Goal: Task Accomplishment & Management: Complete application form

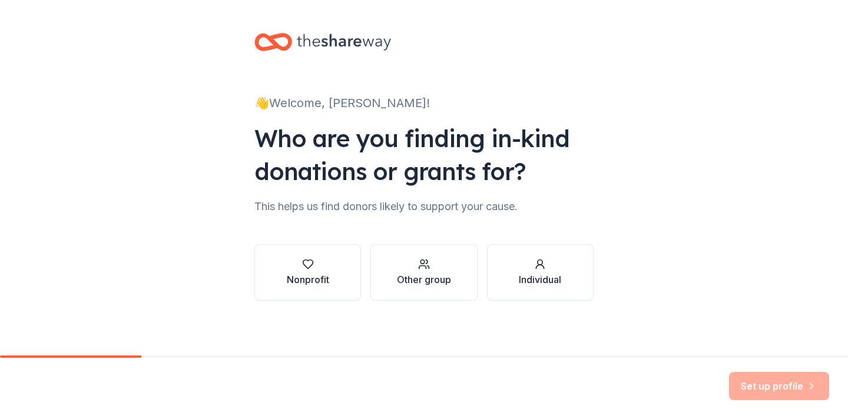
scroll to position [2, 0]
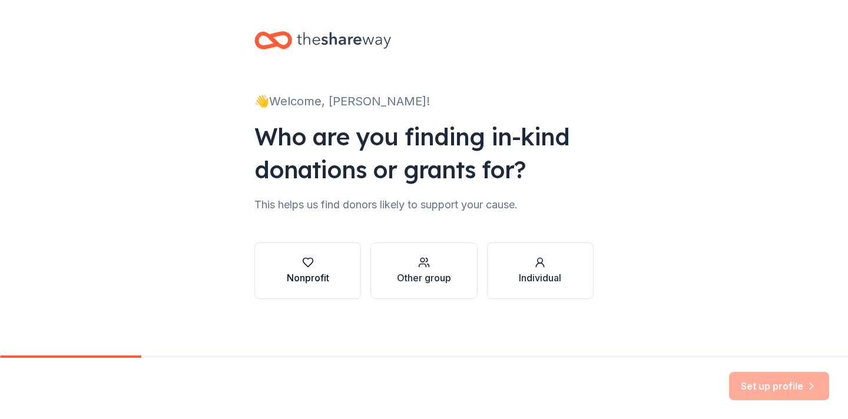
click at [307, 282] on div "Nonprofit" at bounding box center [308, 278] width 42 height 14
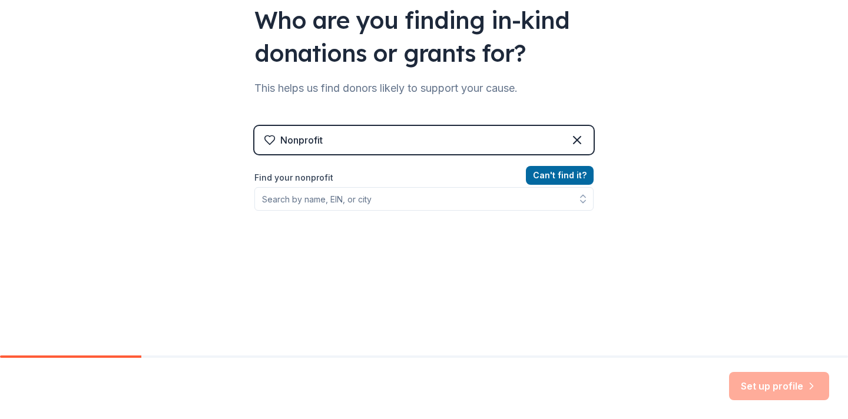
scroll to position [122, 0]
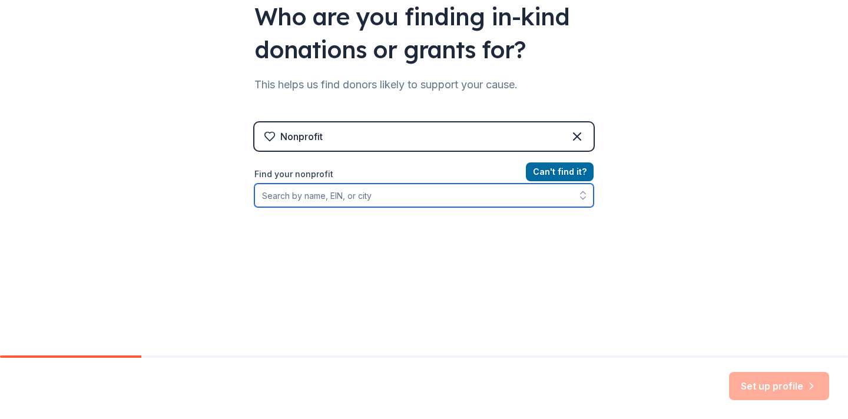
click at [349, 198] on input "Find your nonprofit" at bounding box center [423, 196] width 339 height 24
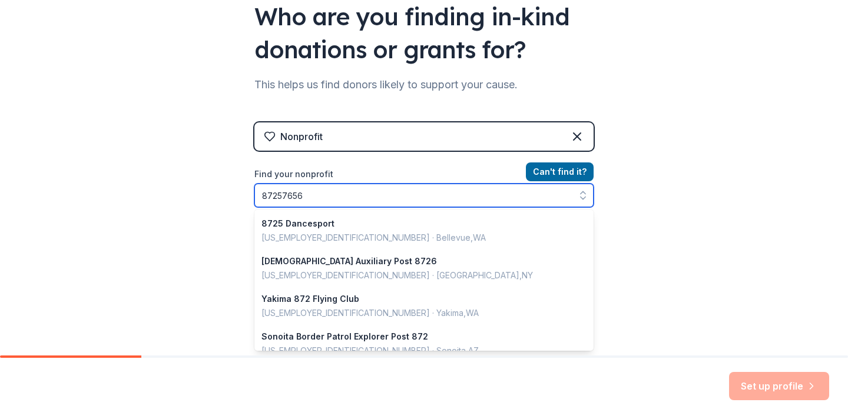
type input "872576565"
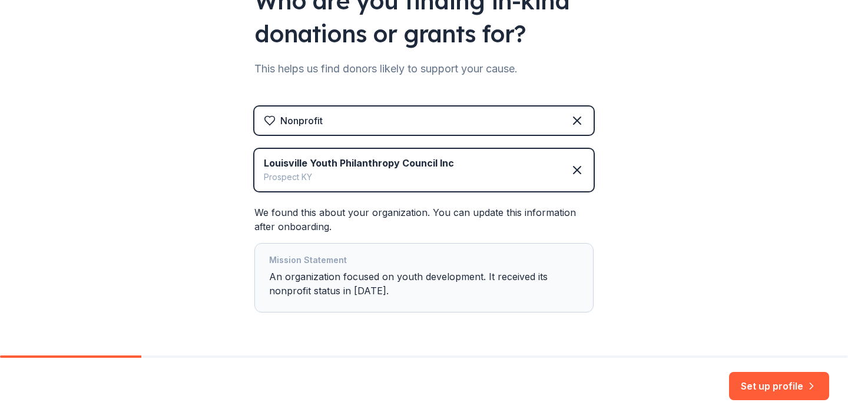
scroll to position [175, 0]
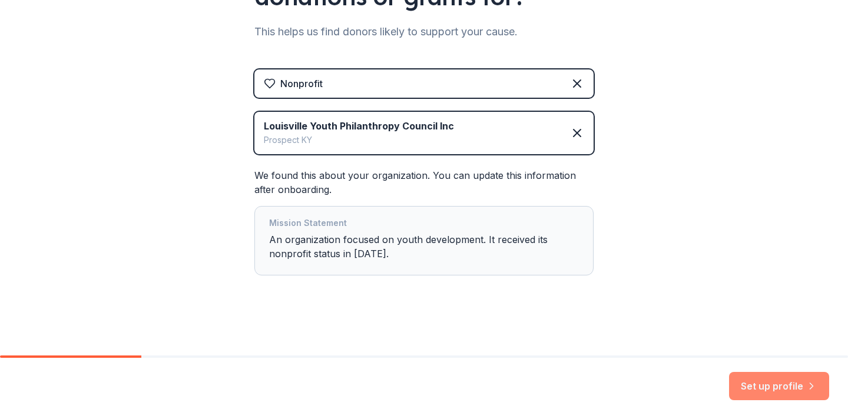
click at [764, 391] on button "Set up profile" at bounding box center [779, 386] width 100 height 28
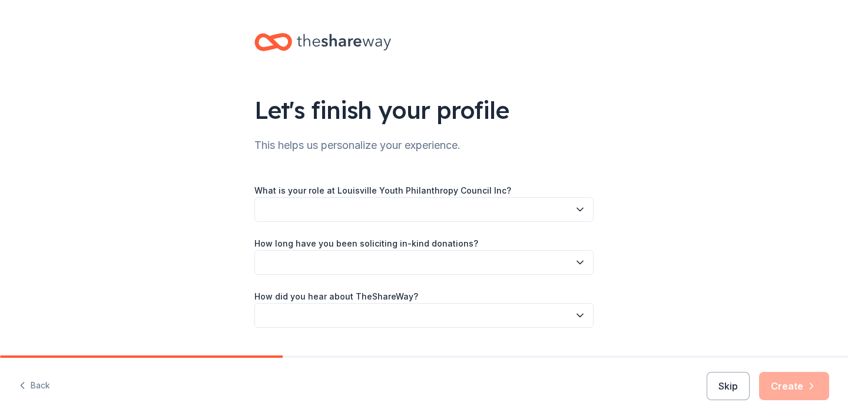
scroll to position [29, 0]
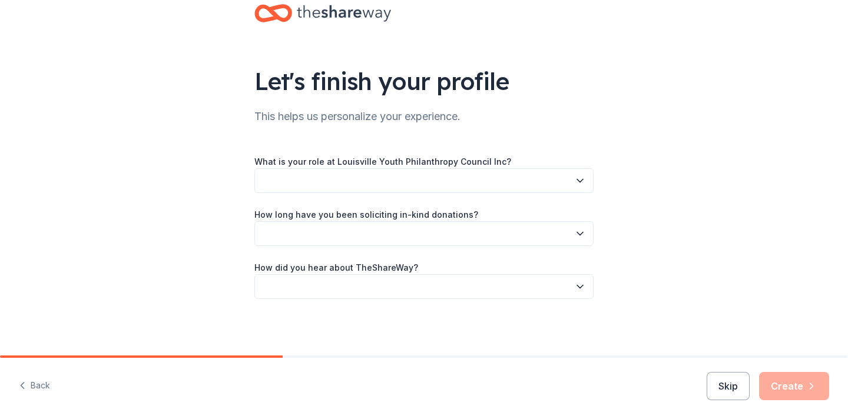
click at [515, 183] on button "button" at bounding box center [423, 180] width 339 height 25
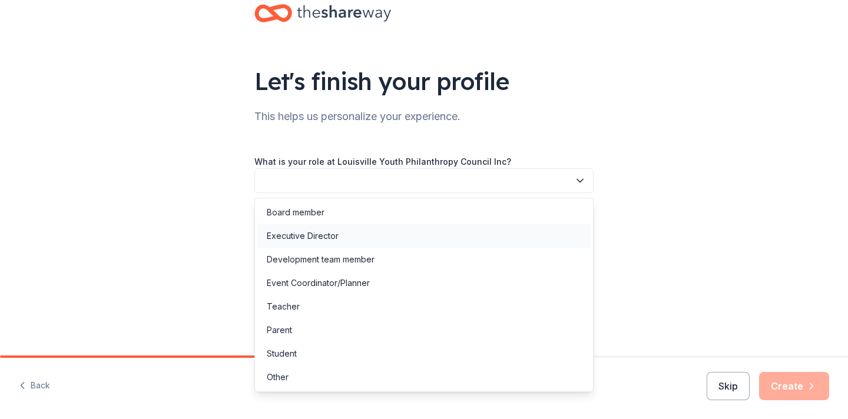
click at [469, 231] on div "Executive Director" at bounding box center [423, 236] width 333 height 24
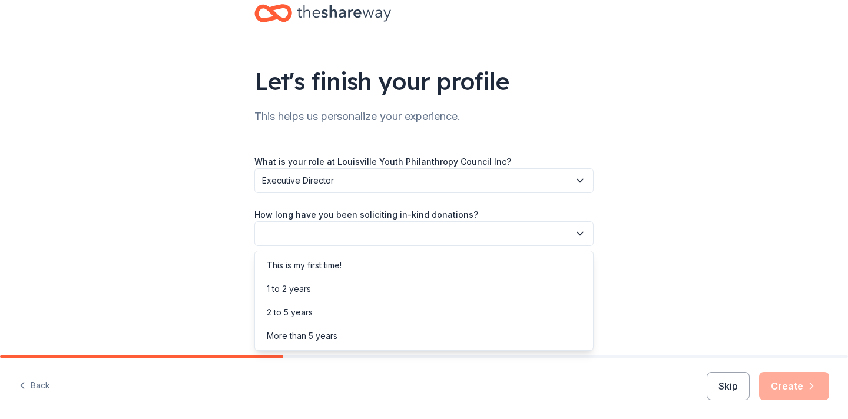
click at [473, 239] on button "button" at bounding box center [423, 233] width 339 height 25
click at [462, 265] on div "This is my first time!" at bounding box center [423, 266] width 333 height 24
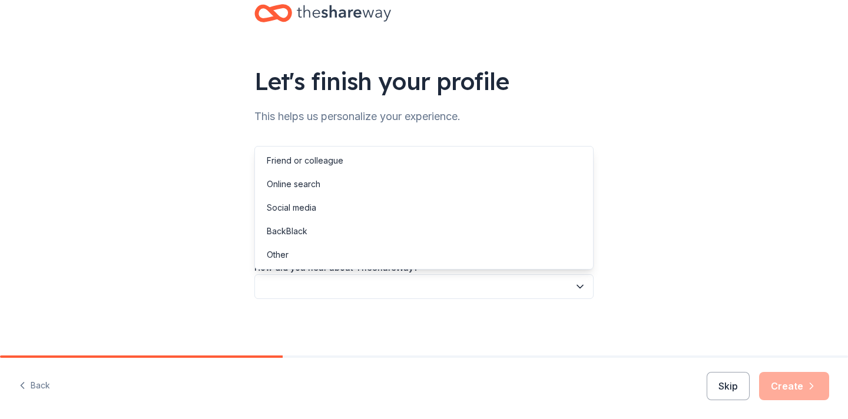
click at [462, 282] on button "button" at bounding box center [423, 286] width 339 height 25
click at [445, 167] on div "Friend or colleague" at bounding box center [423, 161] width 333 height 24
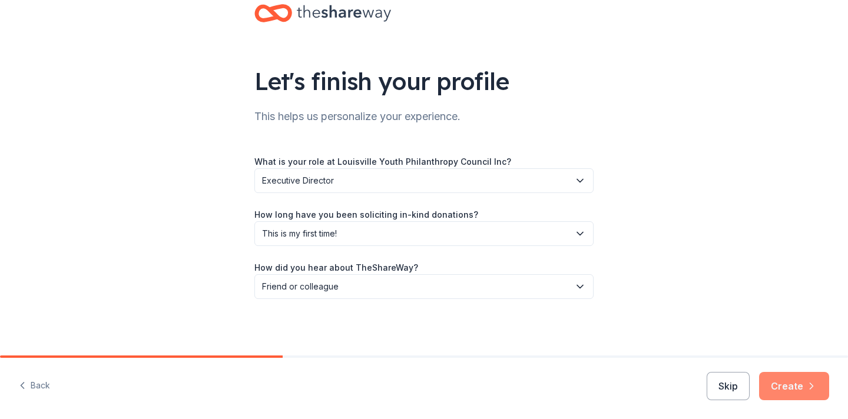
click at [783, 392] on button "Create" at bounding box center [794, 386] width 70 height 28
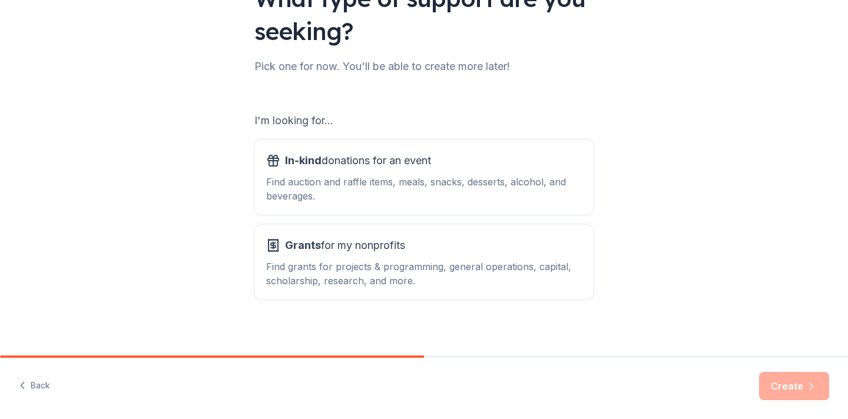
scroll to position [120, 0]
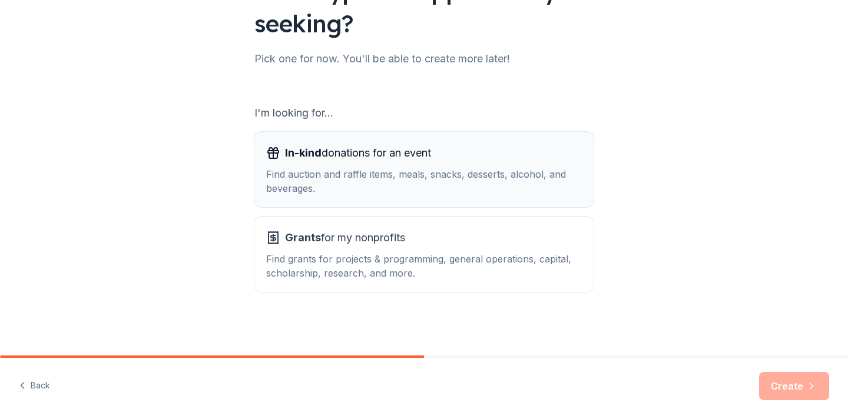
click at [507, 191] on div "Find auction and raffle items, meals, snacks, desserts, alcohol, and beverages." at bounding box center [424, 181] width 316 height 28
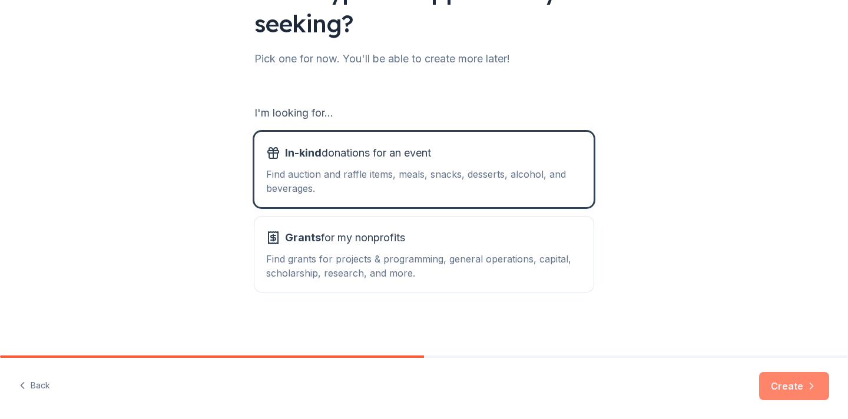
click at [792, 382] on button "Create" at bounding box center [794, 386] width 70 height 28
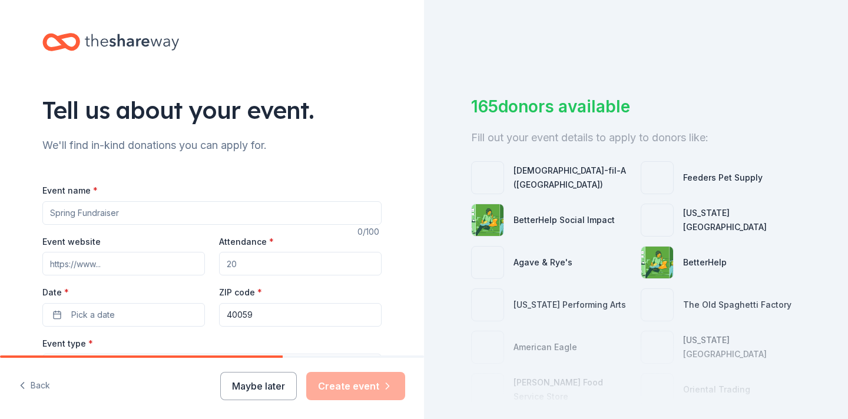
scroll to position [102, 0]
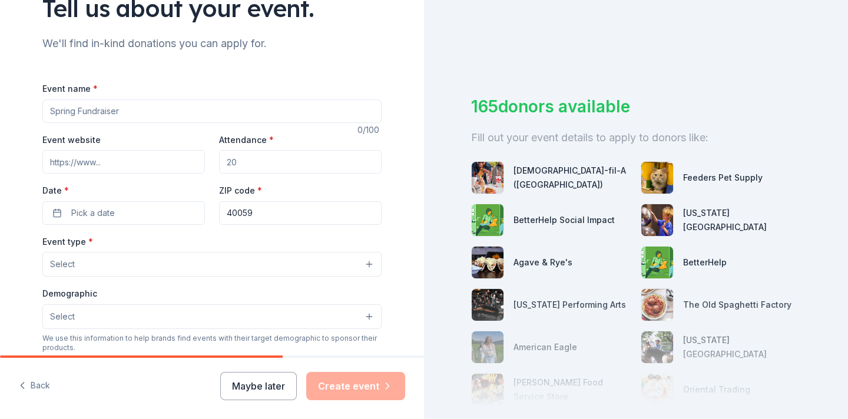
click at [276, 110] on input "Event name *" at bounding box center [211, 112] width 339 height 24
type input "Young Hearts Fundraising Event"
click at [167, 165] on input "Event website" at bounding box center [123, 162] width 163 height 24
type input "www.lypc.org"
click at [272, 165] on input "Attendance *" at bounding box center [300, 162] width 163 height 24
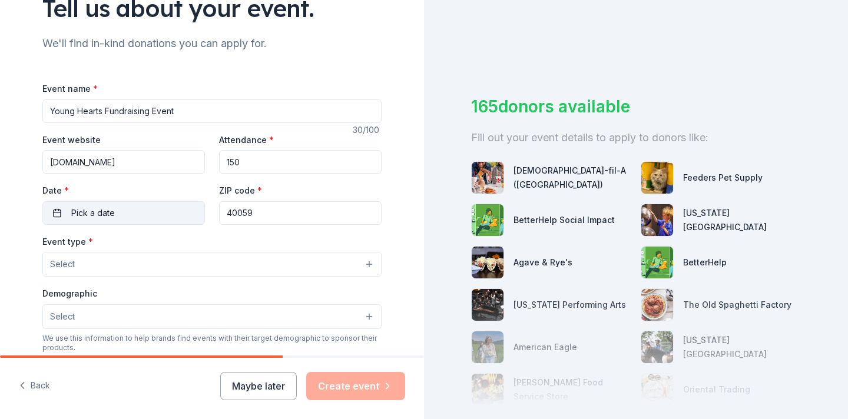
type input "150"
click at [165, 213] on button "Pick a date" at bounding box center [123, 213] width 163 height 24
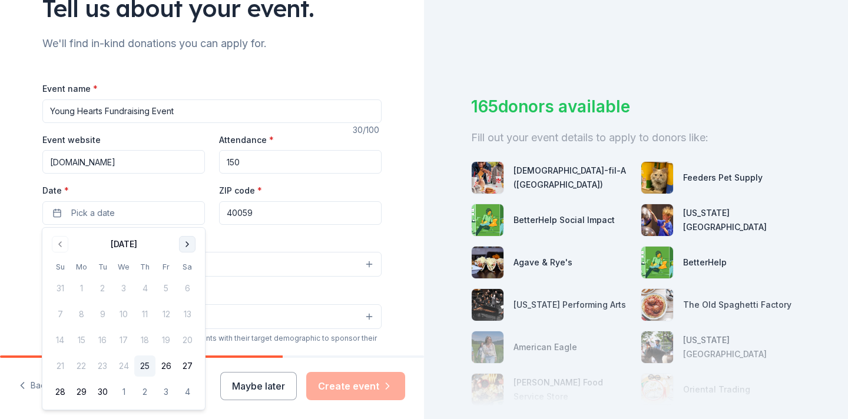
click at [191, 241] on button "Go to next month" at bounding box center [187, 244] width 16 height 16
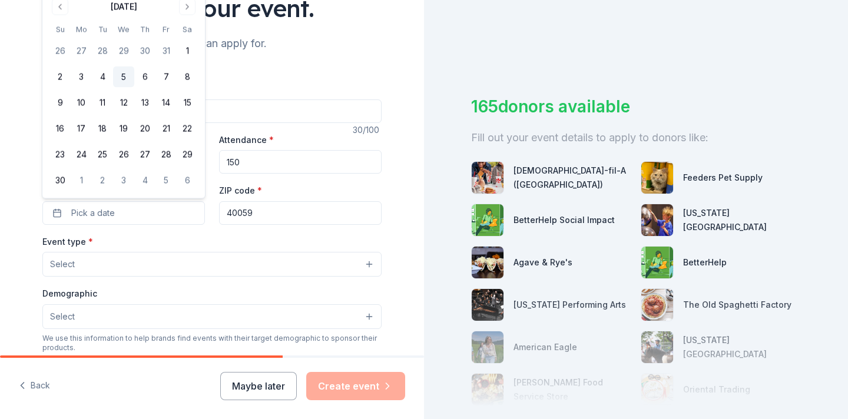
click at [123, 74] on button "5" at bounding box center [123, 77] width 21 height 21
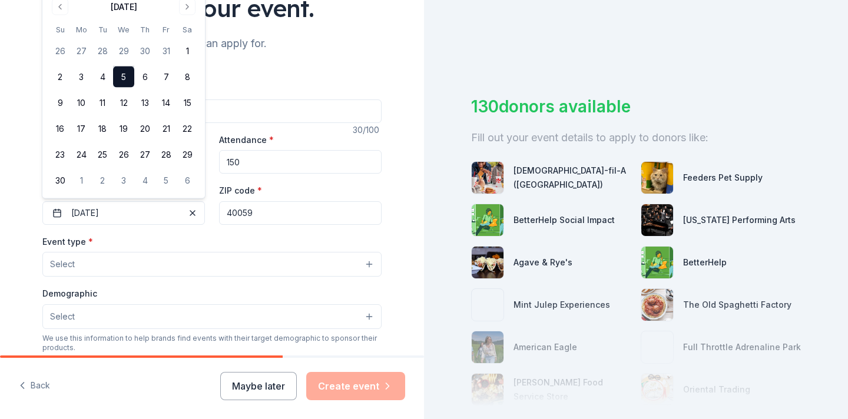
scroll to position [120, 0]
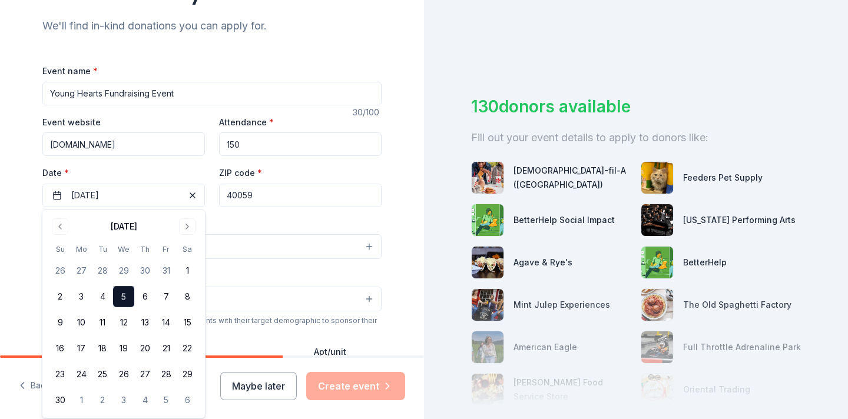
click at [273, 201] on input "40059" at bounding box center [300, 196] width 163 height 24
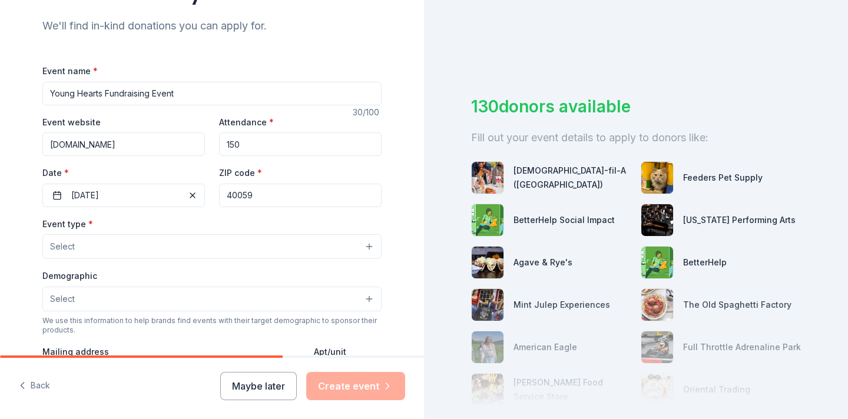
click at [273, 201] on input "40059" at bounding box center [300, 196] width 163 height 24
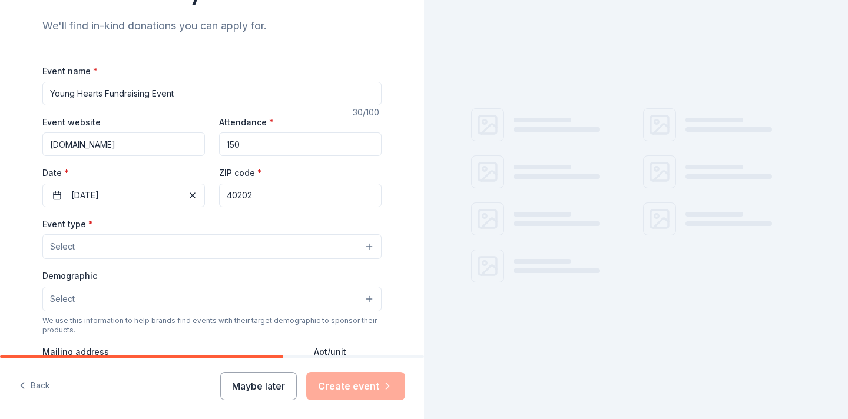
type input "40202"
click at [161, 250] on button "Select" at bounding box center [211, 246] width 339 height 25
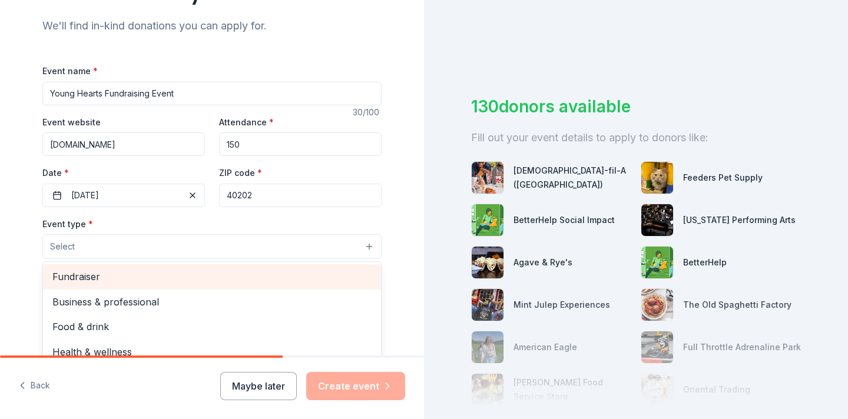
click at [159, 270] on span "Fundraiser" at bounding box center [211, 276] width 319 height 15
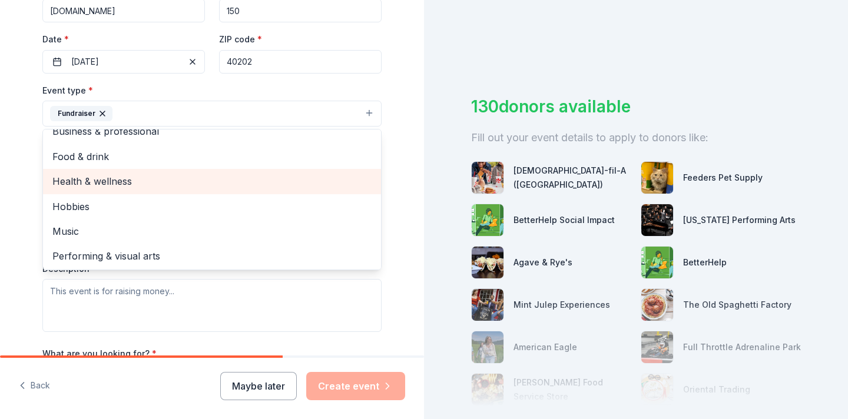
scroll to position [14, 0]
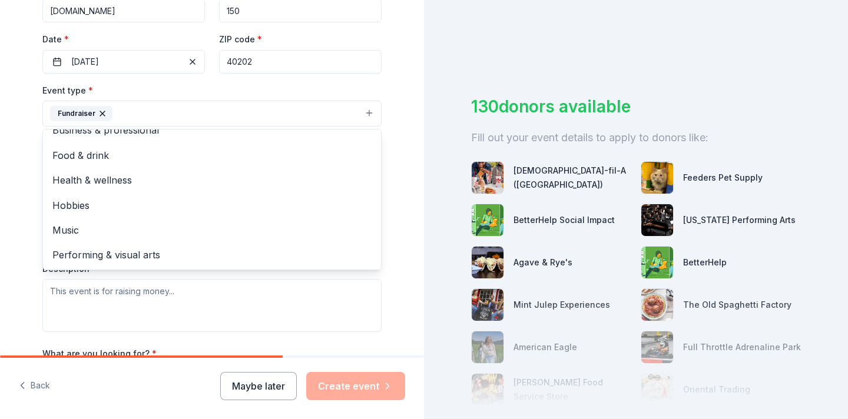
click at [401, 244] on div "Tell us about your event. We'll find in-kind donations you can apply for. Event…" at bounding box center [212, 139] width 424 height 785
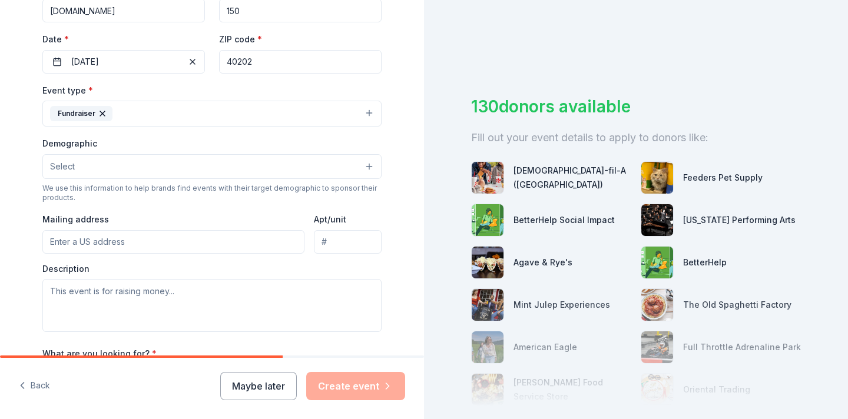
click at [211, 167] on button "Select" at bounding box center [211, 166] width 339 height 25
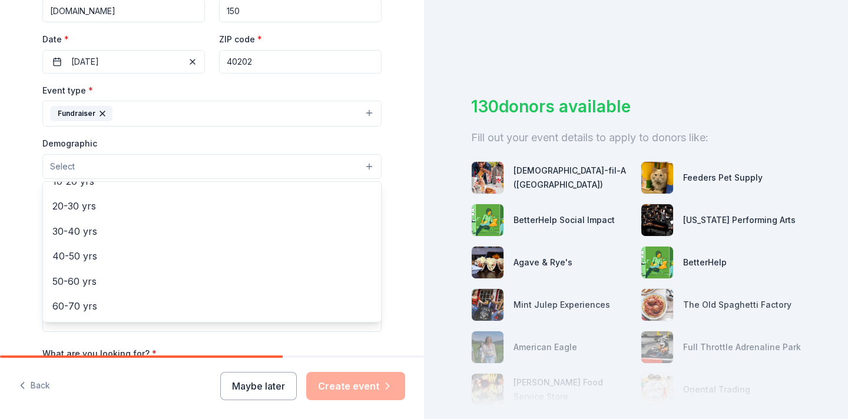
scroll to position [0, 0]
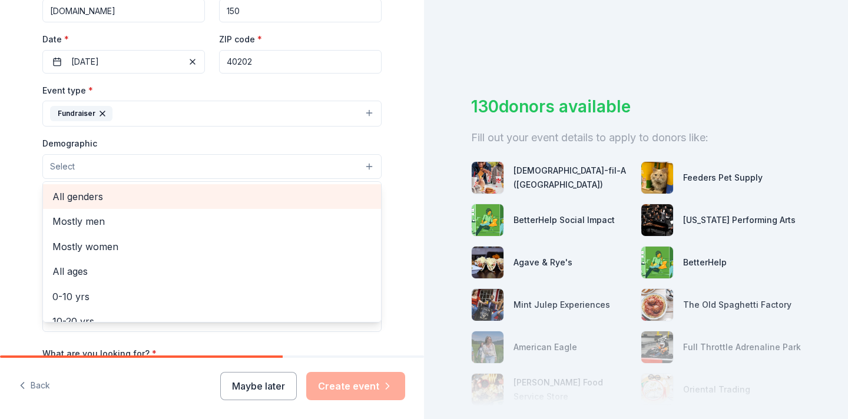
click at [187, 194] on span "All genders" at bounding box center [211, 196] width 319 height 15
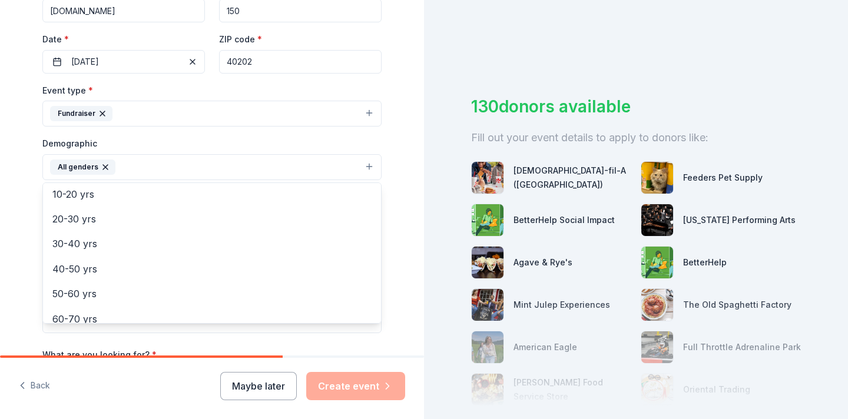
scroll to position [110, 0]
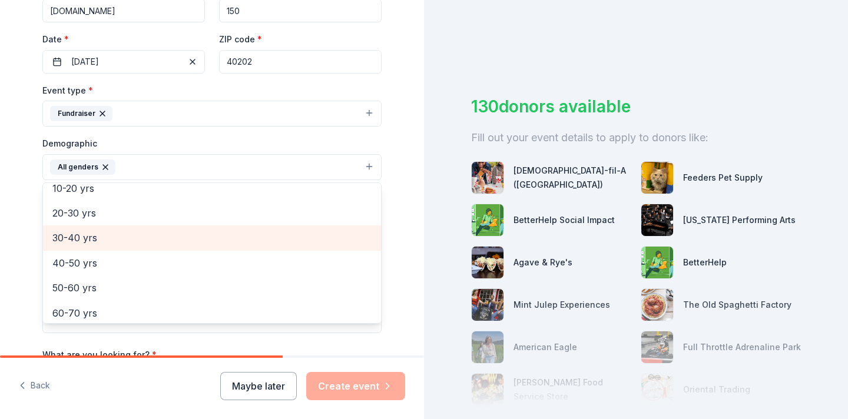
click at [211, 240] on span "30-40 yrs" at bounding box center [211, 237] width 319 height 15
click at [198, 246] on span "40-50 yrs" at bounding box center [211, 237] width 319 height 15
click at [197, 247] on div "50-60 yrs" at bounding box center [212, 238] width 338 height 25
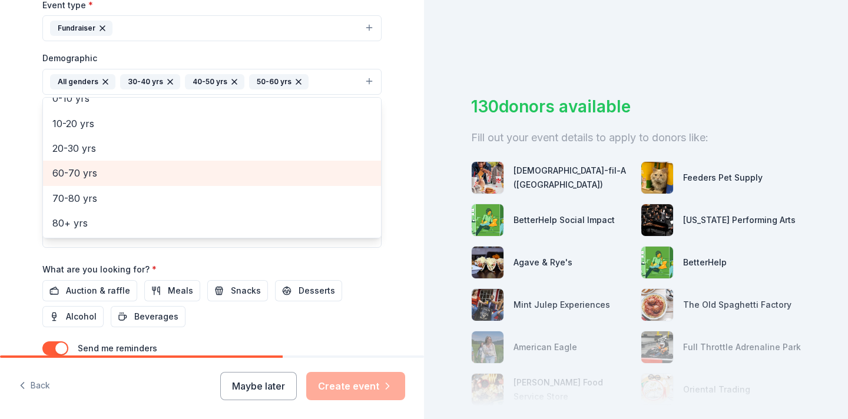
scroll to position [339, 0]
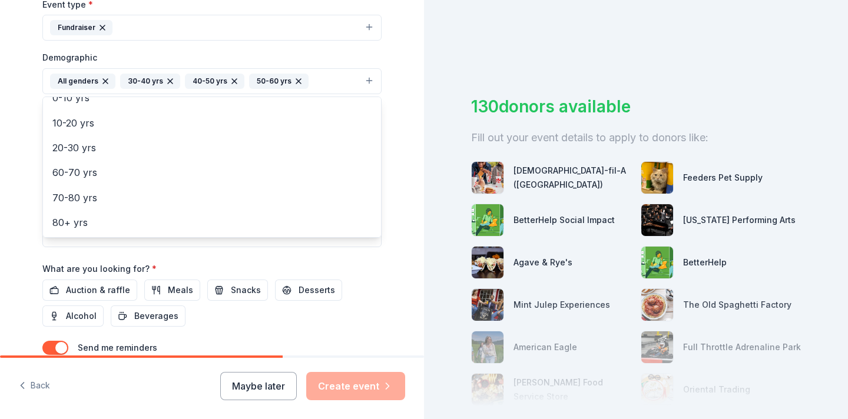
click at [395, 237] on div "Tell us about your event. We'll find in-kind donations you can apply for. Event…" at bounding box center [212, 54] width 377 height 786
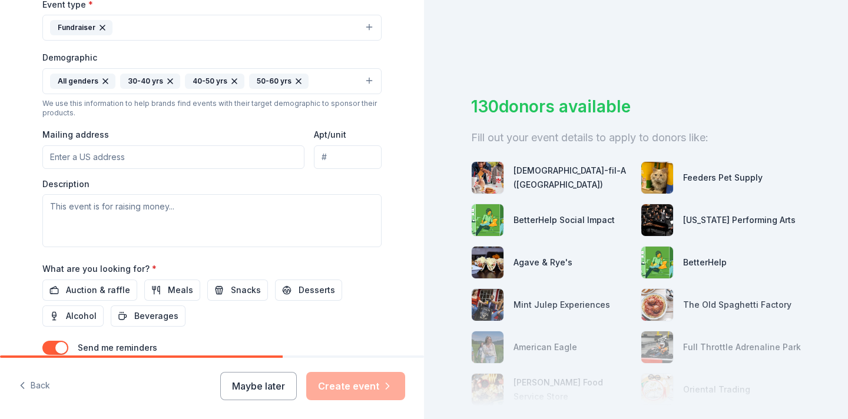
click at [191, 159] on input "Mailing address" at bounding box center [173, 157] width 262 height 24
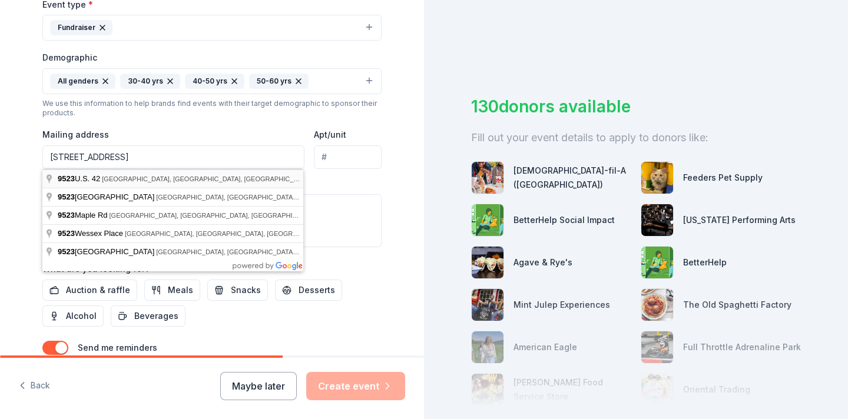
type input "9523 U.S. 42, Prospect, KY, 40059"
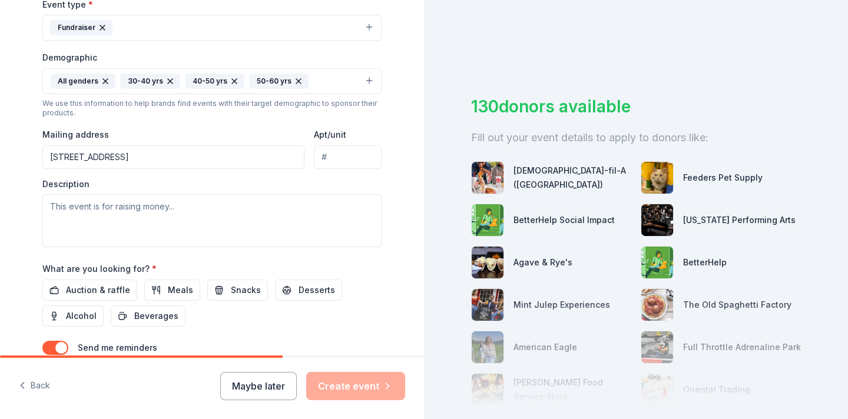
click at [337, 156] on input "Apt/unit" at bounding box center [348, 157] width 68 height 24
type input "74"
click at [208, 213] on textarea at bounding box center [211, 220] width 339 height 53
paste textarea "Join us for an evening dedicated to fueling LYPC’s mission to build community l…"
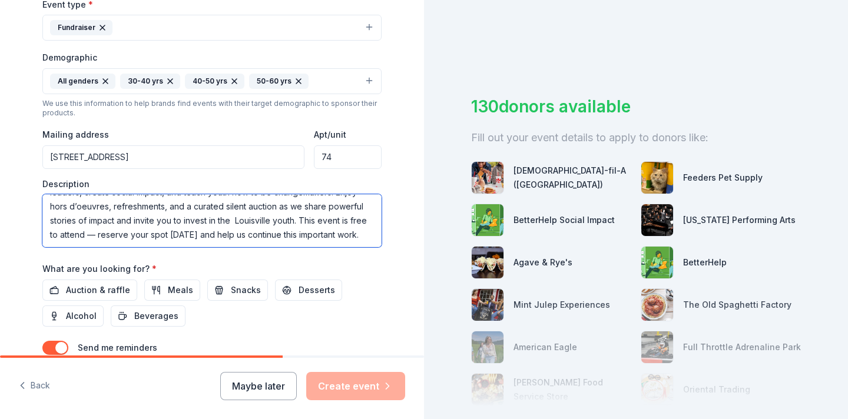
scroll to position [431, 0]
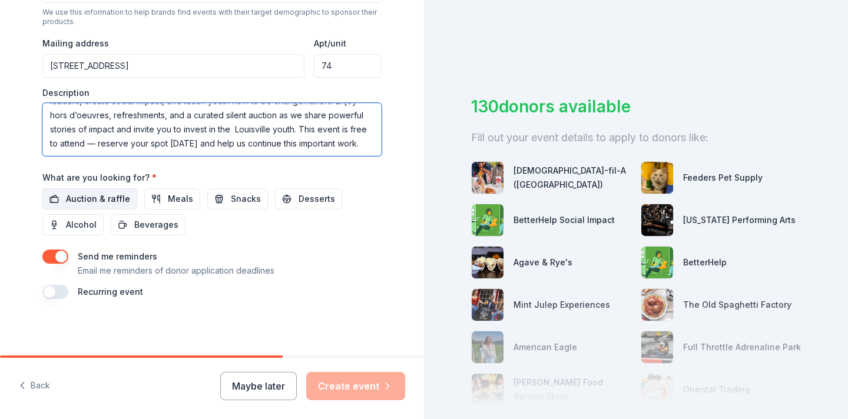
type textarea "Join us for an evening dedicated to fueling LYPC’s mission to build community l…"
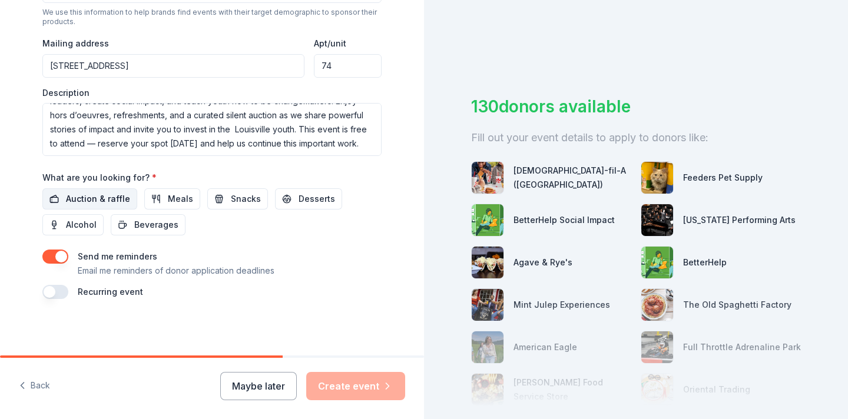
click at [94, 196] on span "Auction & raffle" at bounding box center [98, 199] width 64 height 14
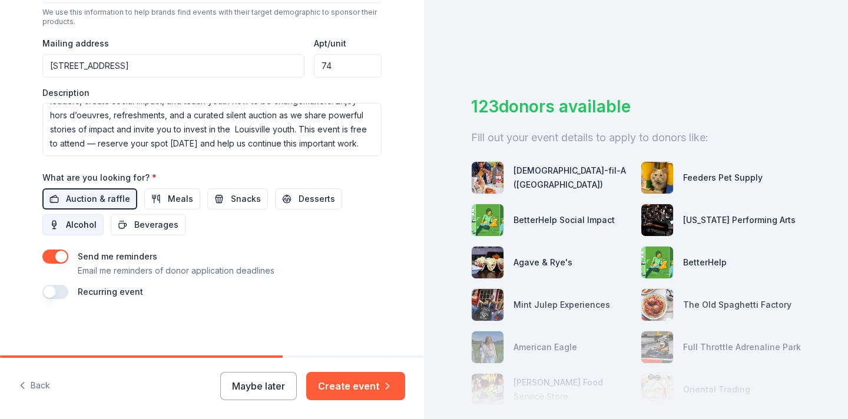
click at [85, 223] on span "Alcohol" at bounding box center [81, 225] width 31 height 14
click at [144, 226] on span "Beverages" at bounding box center [156, 225] width 44 height 14
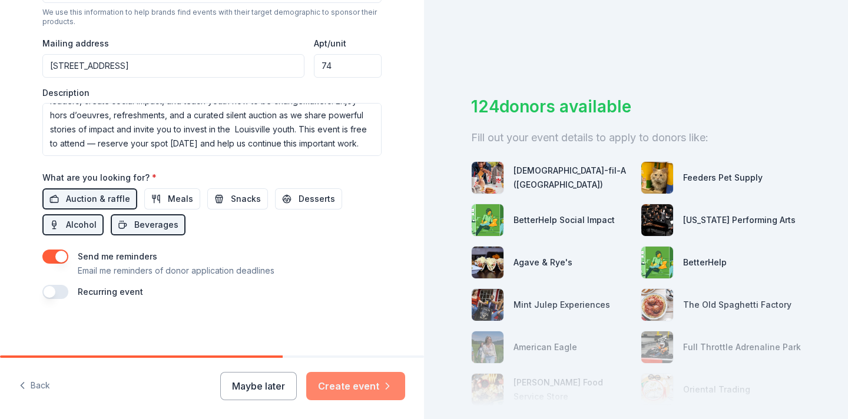
click at [357, 385] on button "Create event" at bounding box center [355, 386] width 99 height 28
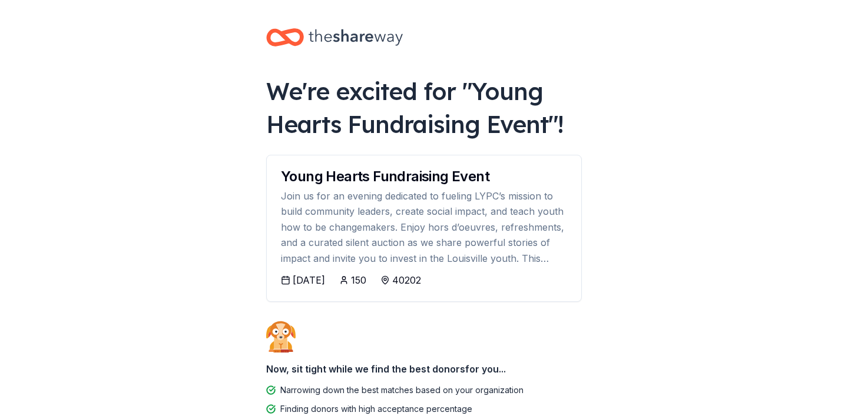
scroll to position [39, 0]
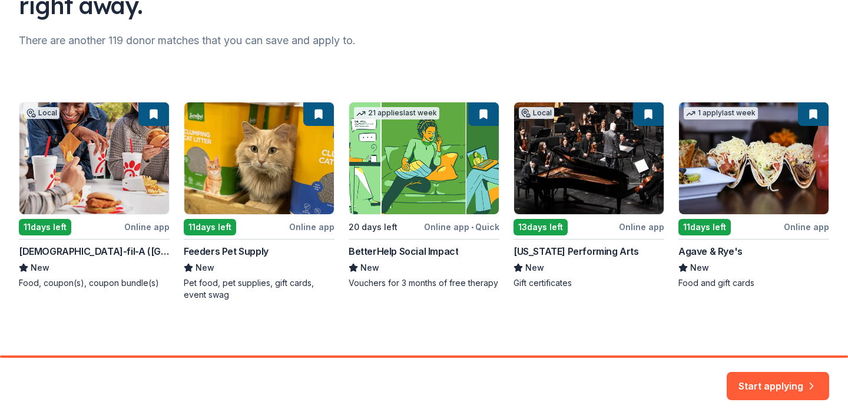
scroll to position [140, 0]
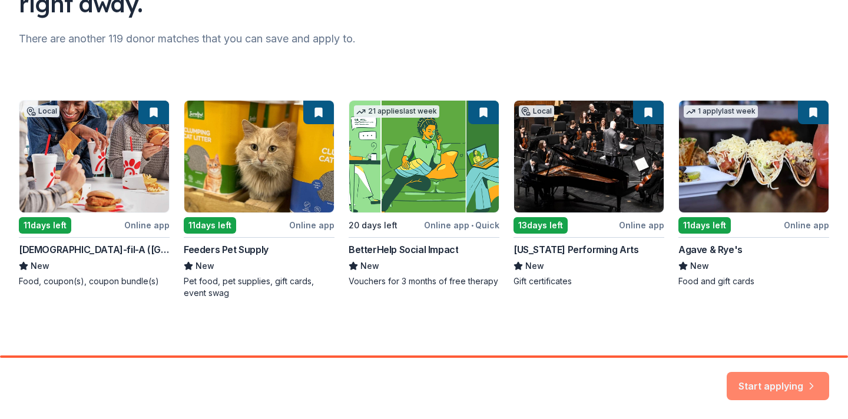
click at [759, 373] on button "Start applying" at bounding box center [778, 379] width 102 height 28
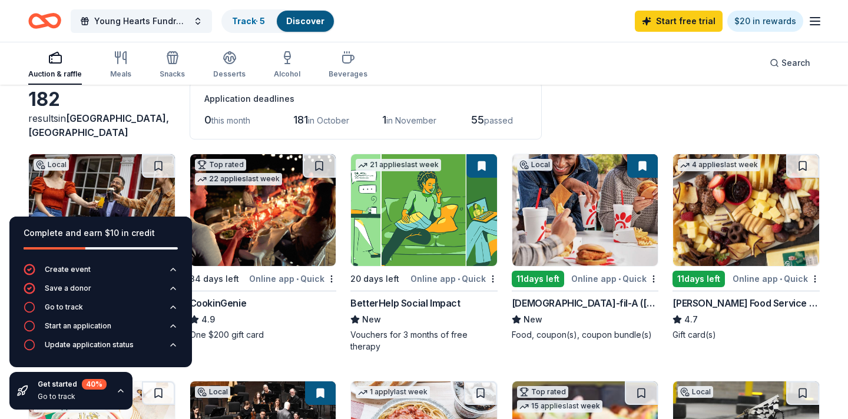
scroll to position [56, 0]
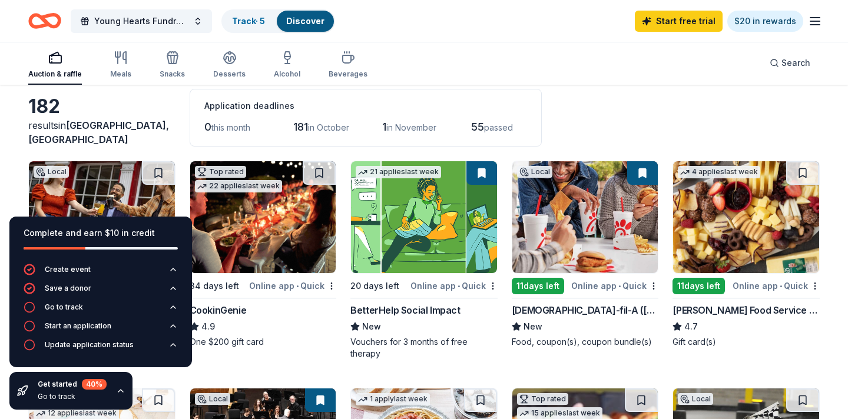
click at [813, 21] on line "button" at bounding box center [814, 21] width 9 height 0
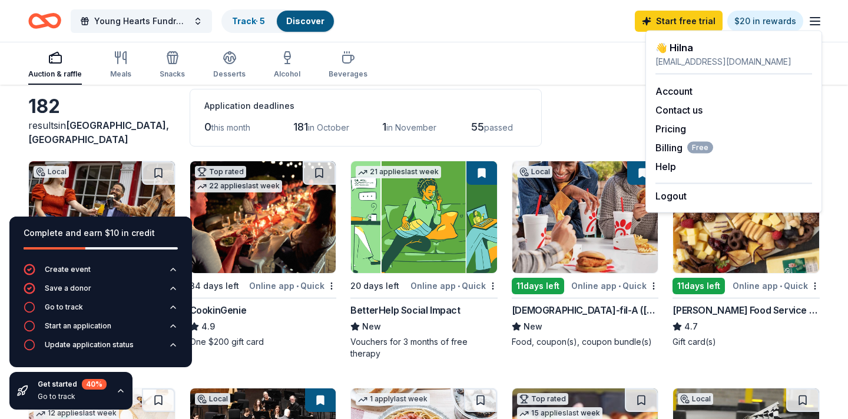
click at [813, 21] on line "button" at bounding box center [814, 21] width 9 height 0
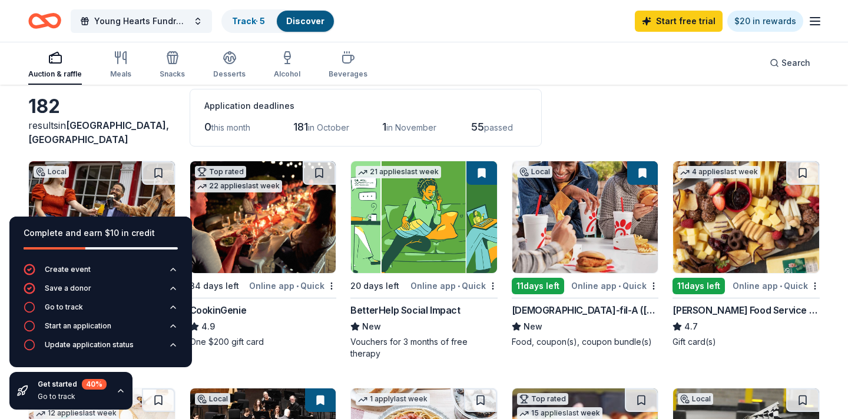
click at [592, 120] on div "182 results in Louisville, KY Application deadlines 0 this month 181 in October…" at bounding box center [424, 118] width 792 height 58
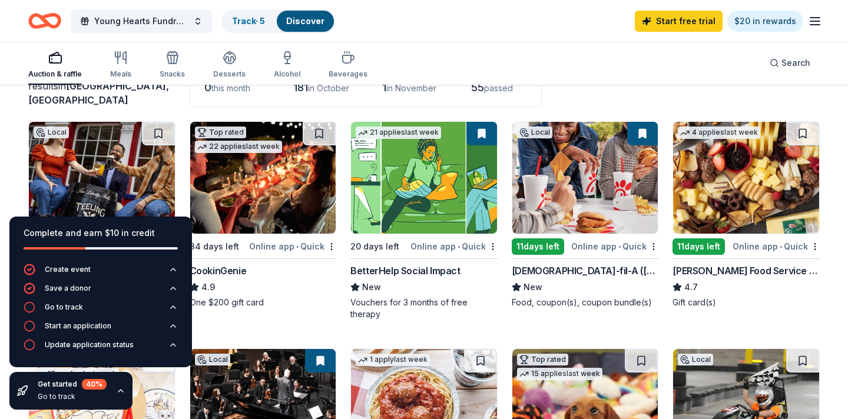
scroll to position [101, 0]
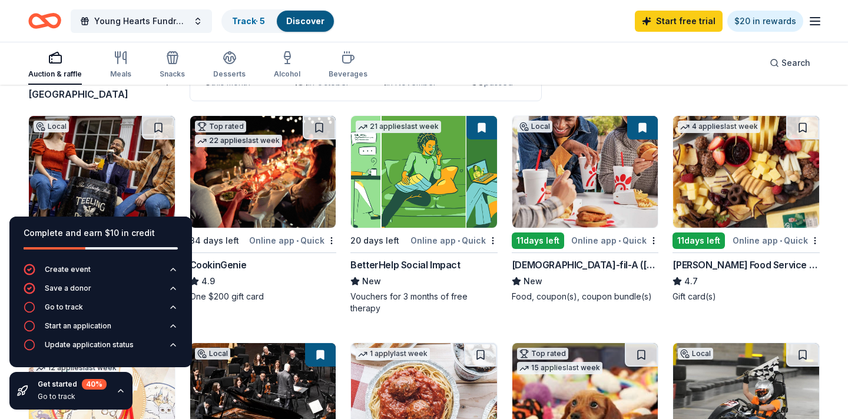
click at [121, 393] on icon "button" at bounding box center [120, 390] width 9 height 9
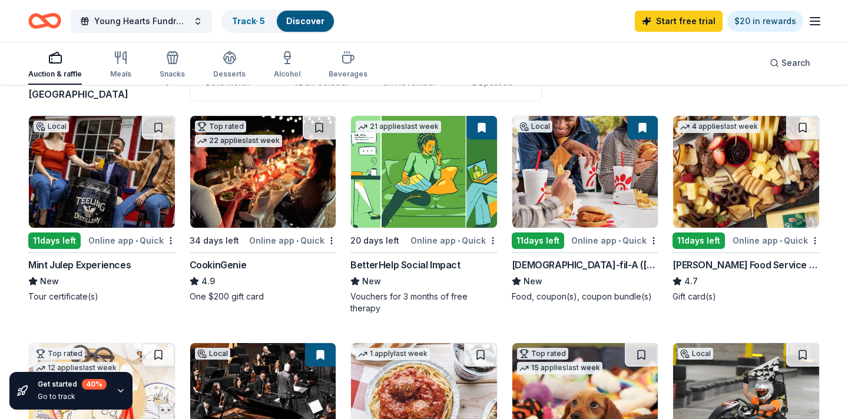
click at [131, 235] on div "Online app • Quick" at bounding box center [131, 240] width 87 height 15
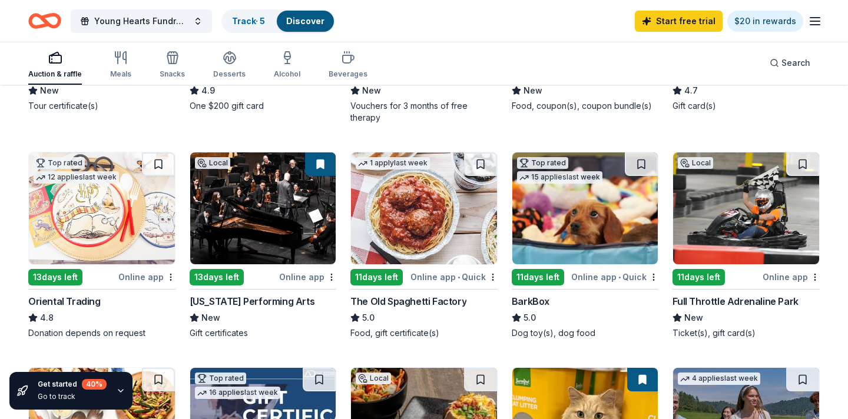
scroll to position [293, 0]
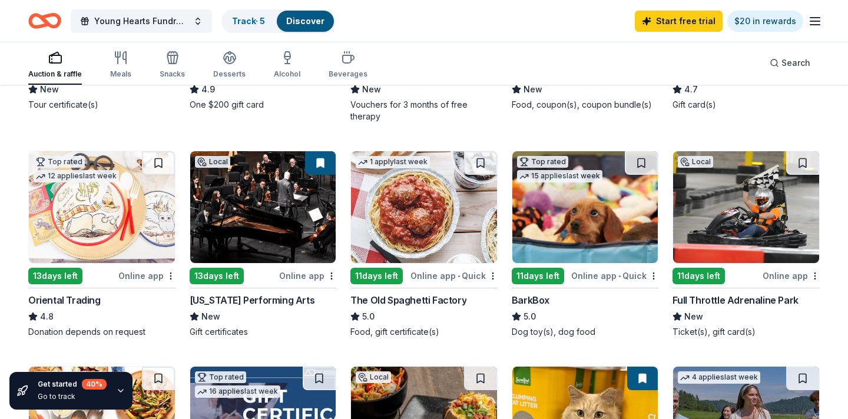
click at [271, 221] on img at bounding box center [263, 207] width 146 height 112
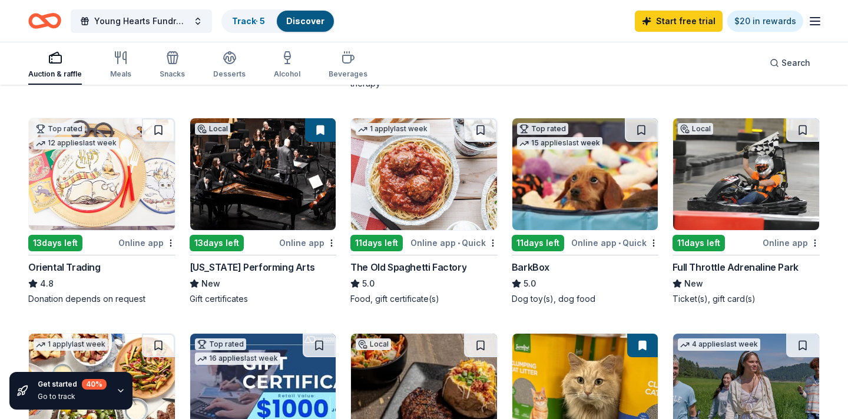
scroll to position [332, 0]
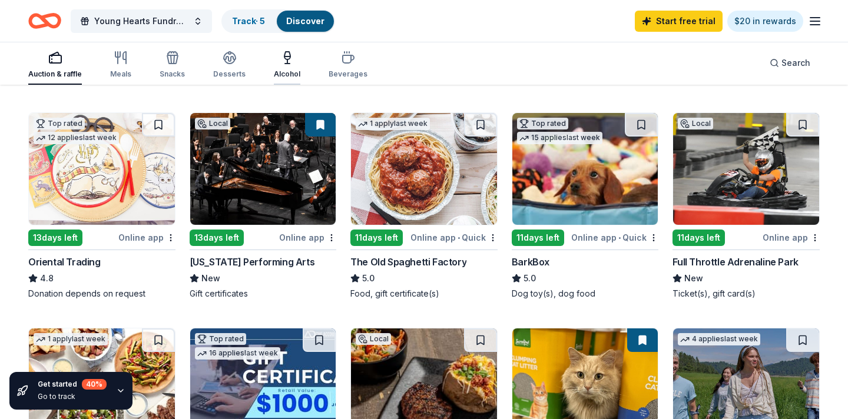
click at [286, 61] on icon "button" at bounding box center [287, 58] width 14 height 14
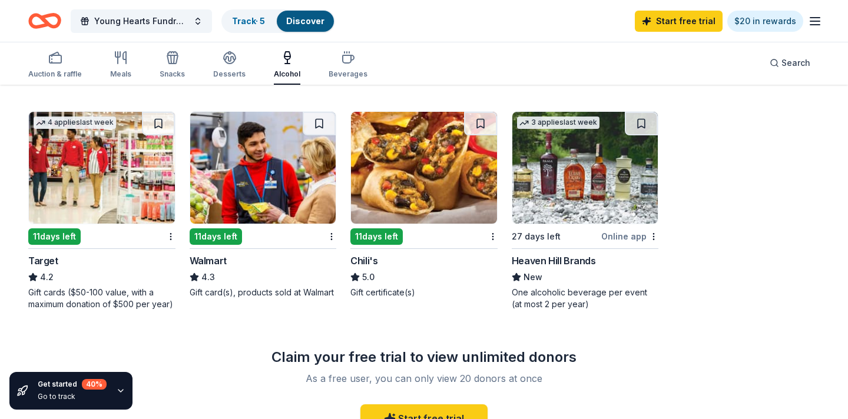
scroll to position [550, 0]
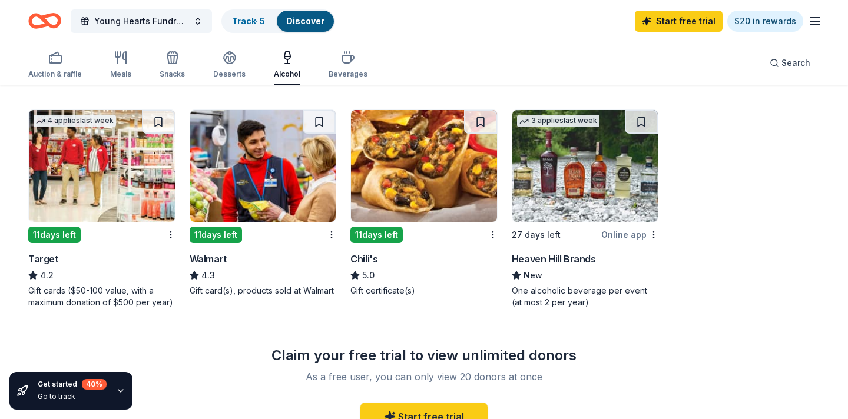
click at [73, 210] on img at bounding box center [102, 166] width 146 height 112
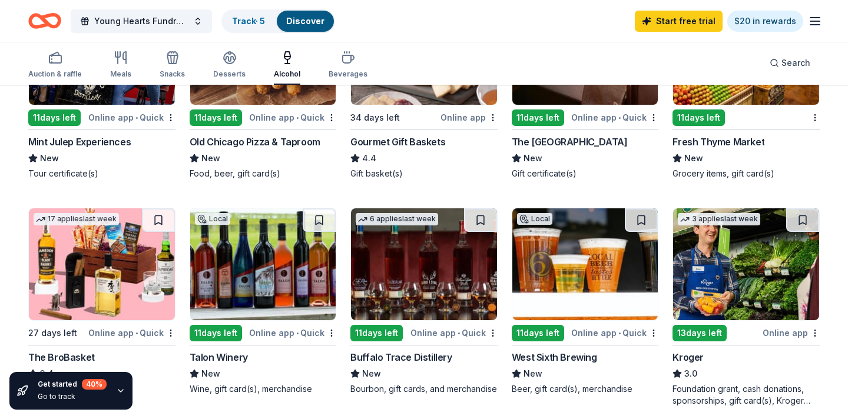
scroll to position [0, 0]
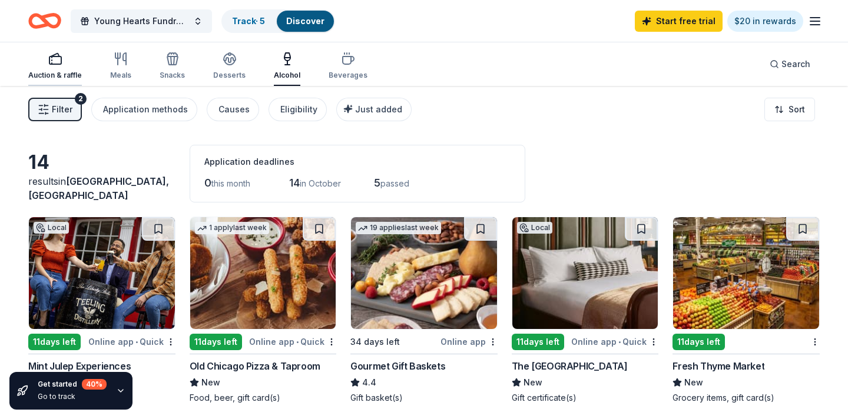
click at [58, 55] on icon "button" at bounding box center [55, 55] width 8 height 3
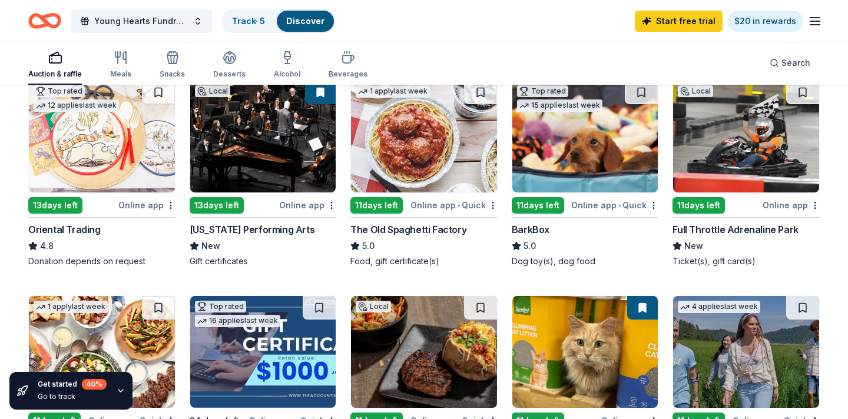
scroll to position [368, 0]
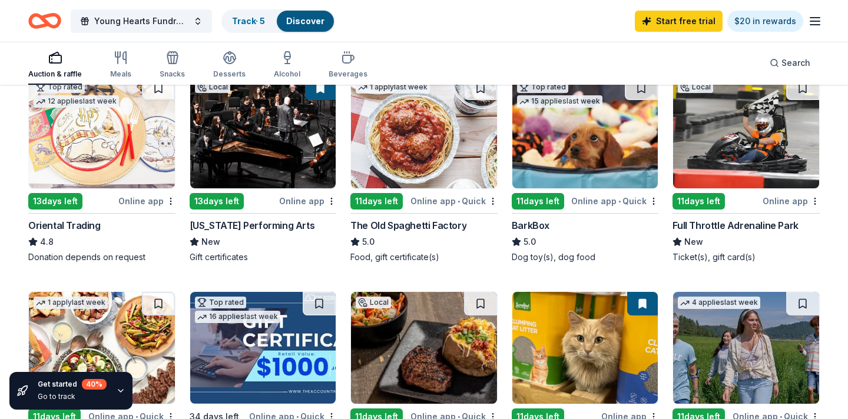
click at [541, 153] on img at bounding box center [585, 133] width 146 height 112
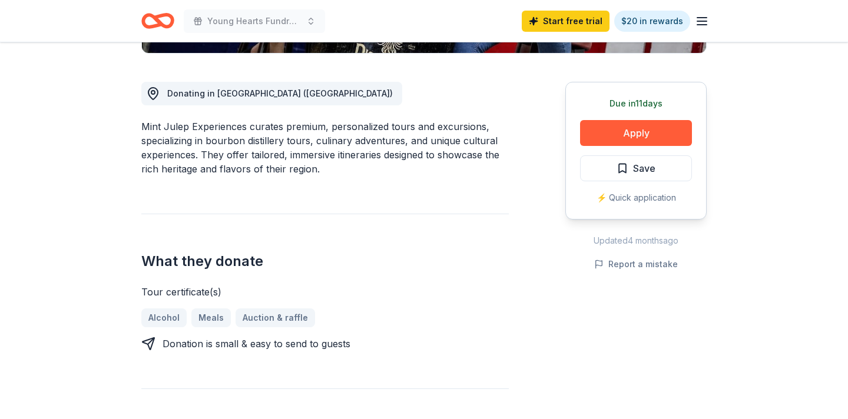
scroll to position [306, 0]
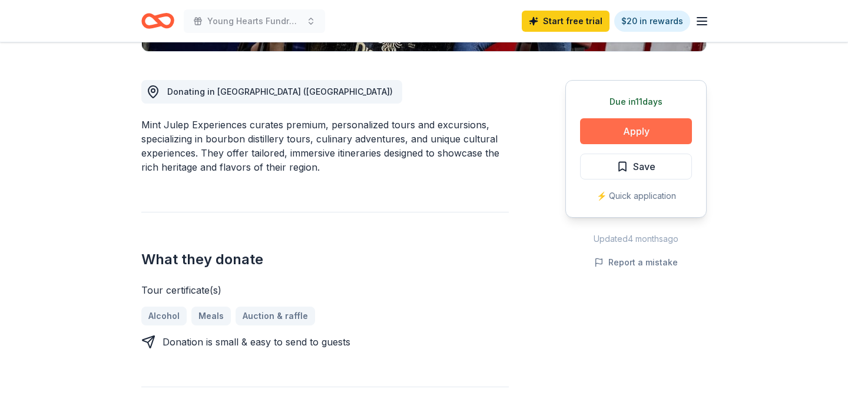
click at [615, 130] on button "Apply" at bounding box center [636, 131] width 112 height 26
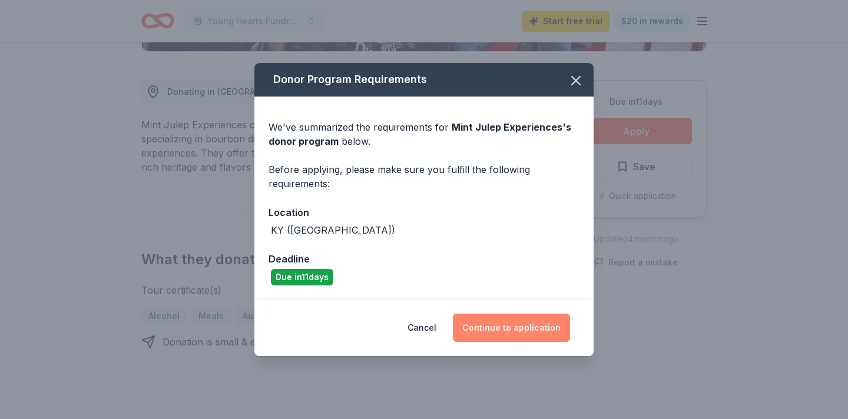
click at [497, 327] on button "Continue to application" at bounding box center [511, 328] width 117 height 28
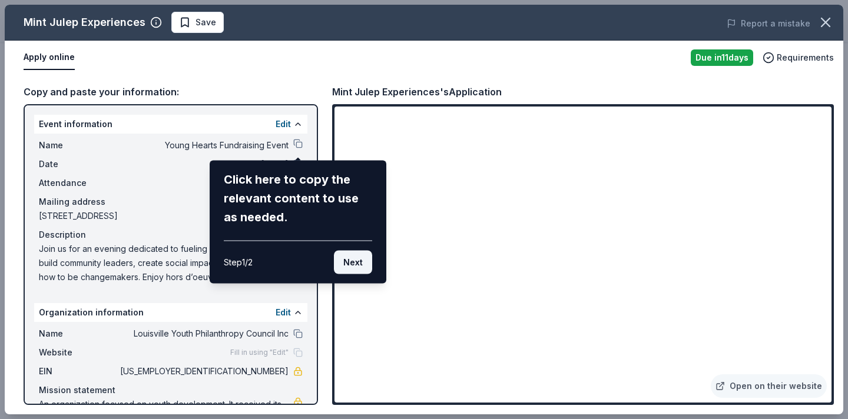
click at [344, 262] on button "Next" at bounding box center [353, 263] width 38 height 24
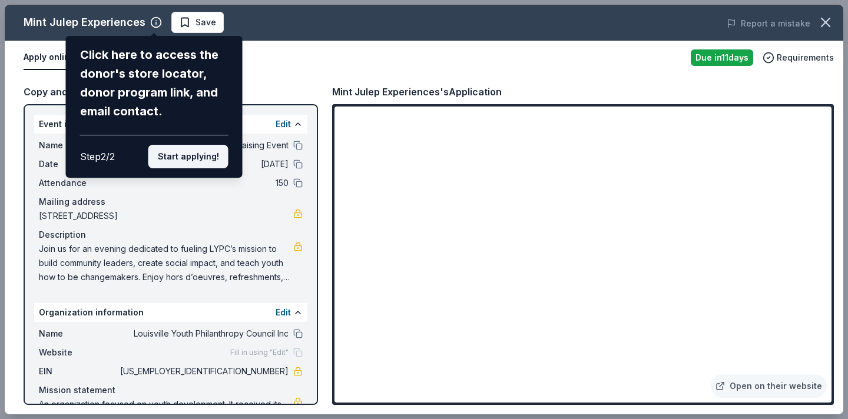
click at [194, 164] on button "Start applying!" at bounding box center [188, 157] width 80 height 24
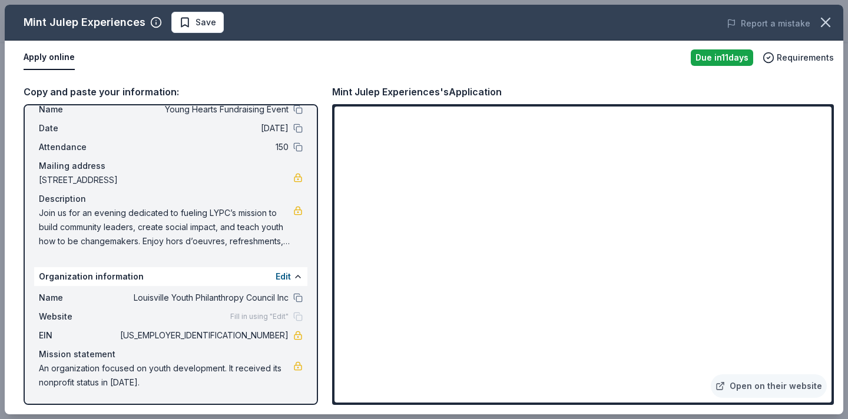
scroll to position [0, 0]
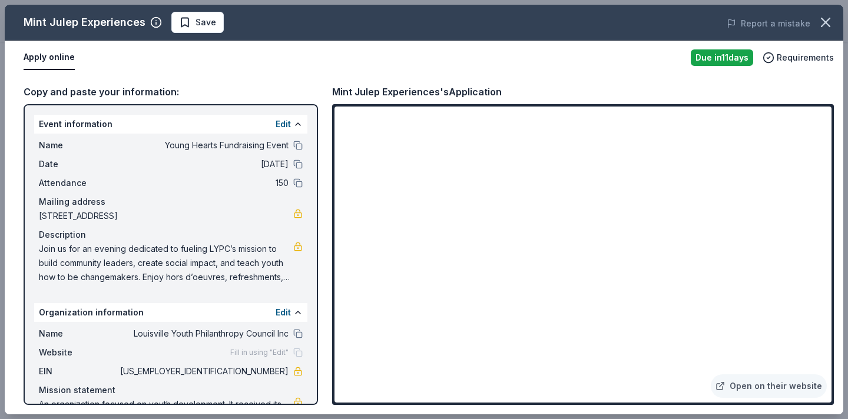
click at [54, 64] on button "Apply online" at bounding box center [49, 57] width 51 height 25
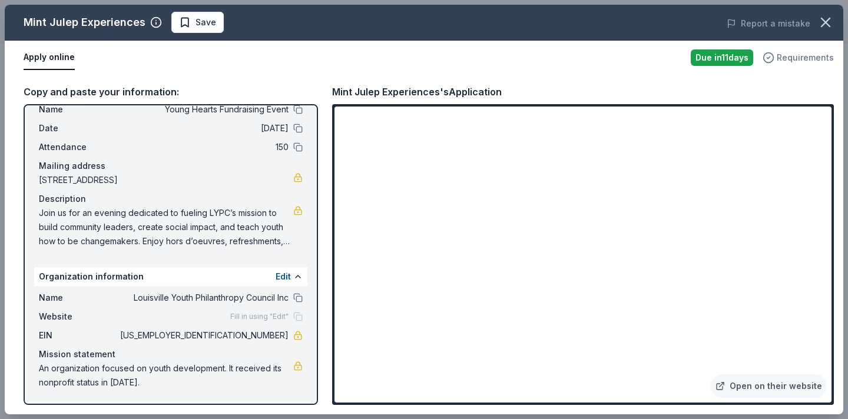
click at [793, 55] on span "Requirements" at bounding box center [805, 58] width 57 height 14
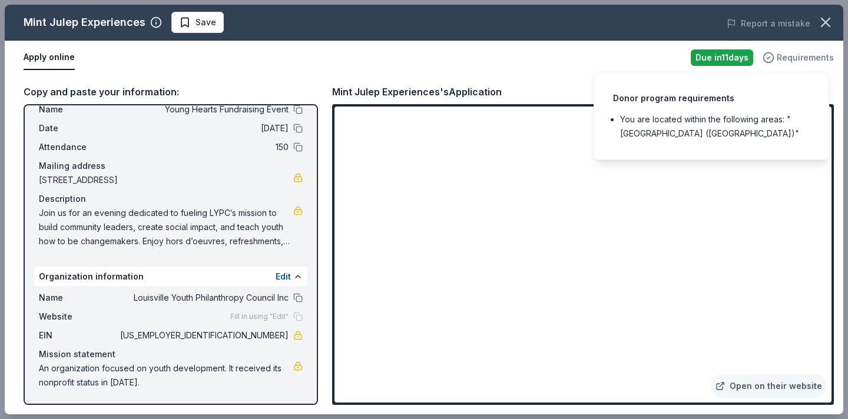
click at [793, 55] on span "Requirements" at bounding box center [805, 58] width 57 height 14
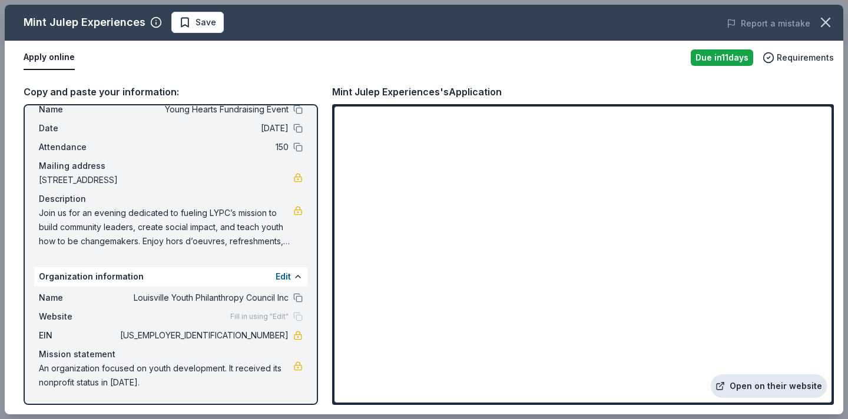
click at [761, 386] on link "Open on their website" at bounding box center [769, 387] width 116 height 24
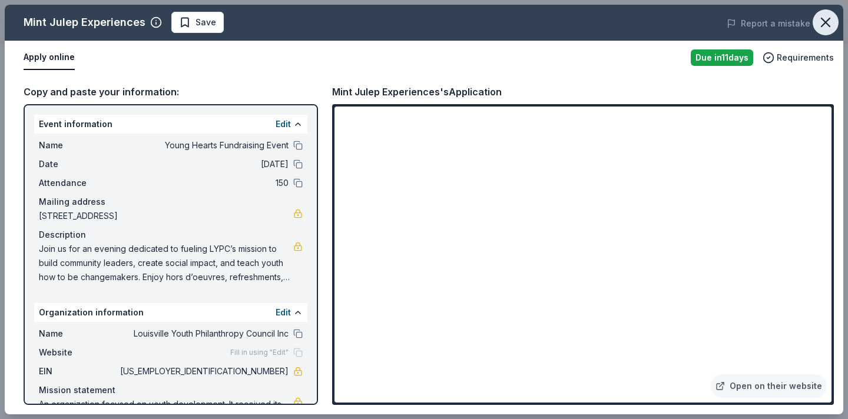
click at [828, 21] on icon "button" at bounding box center [825, 22] width 16 height 16
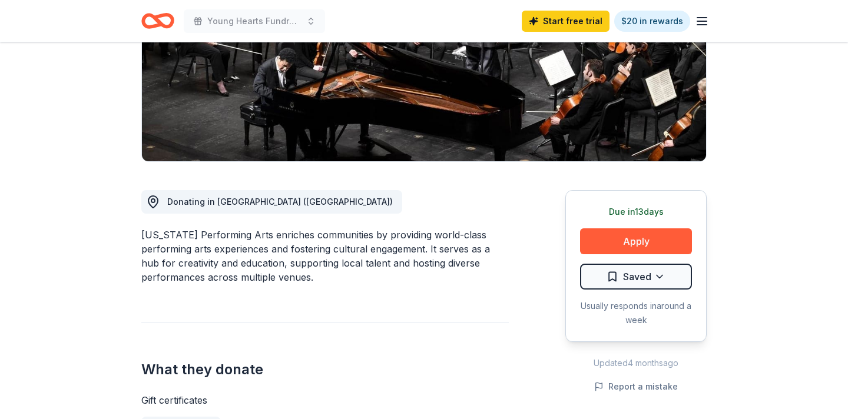
scroll to position [188, 0]
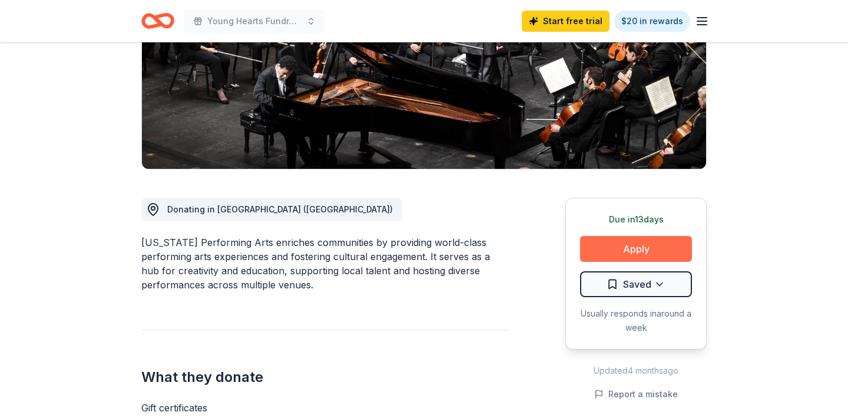
click at [610, 243] on button "Apply" at bounding box center [636, 249] width 112 height 26
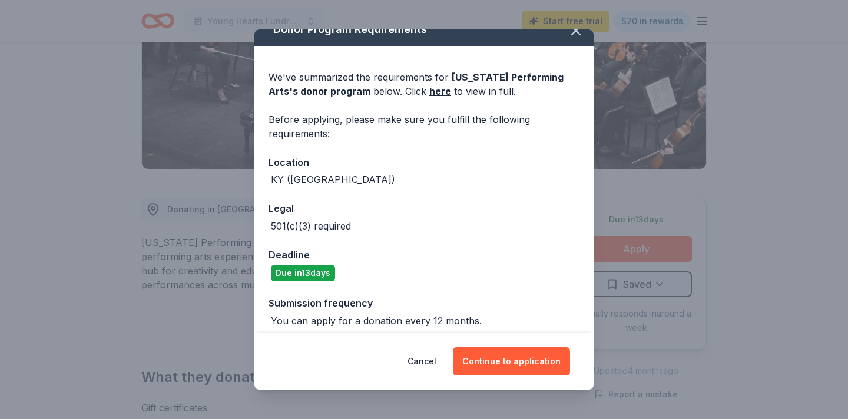
scroll to position [25, 0]
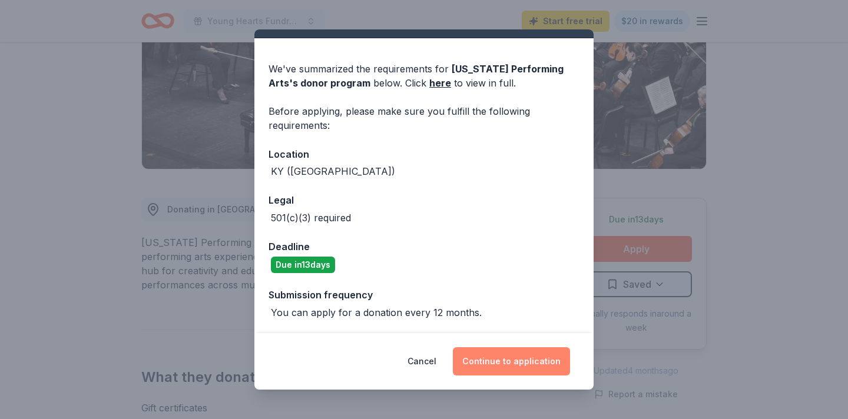
click at [501, 357] on button "Continue to application" at bounding box center [511, 361] width 117 height 28
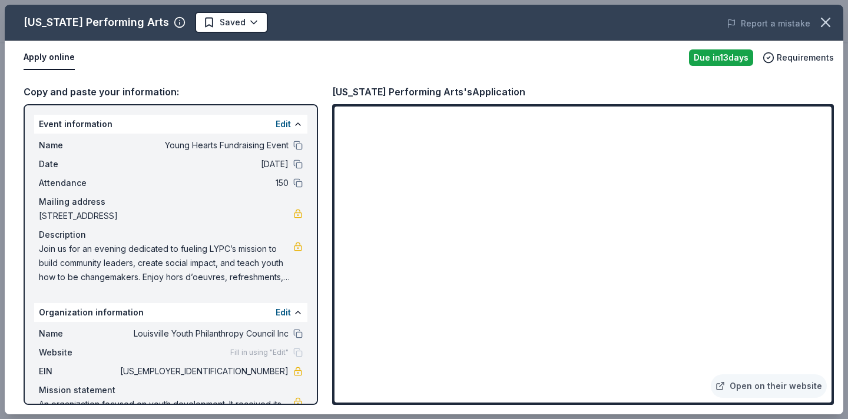
scroll to position [36, 0]
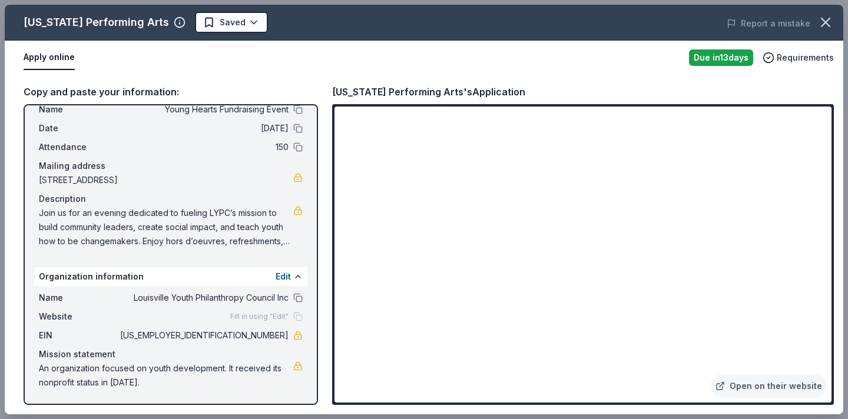
click at [48, 58] on button "Apply online" at bounding box center [49, 57] width 51 height 25
click at [777, 387] on link "Open on their website" at bounding box center [769, 387] width 116 height 24
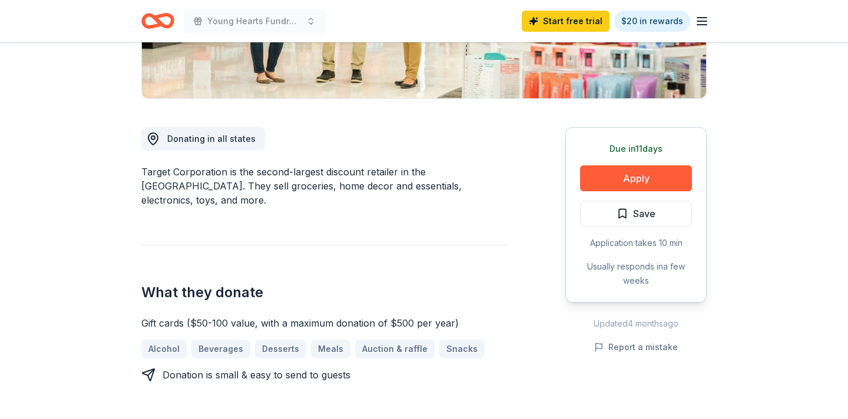
scroll to position [260, 0]
click at [602, 173] on button "Apply" at bounding box center [636, 178] width 112 height 26
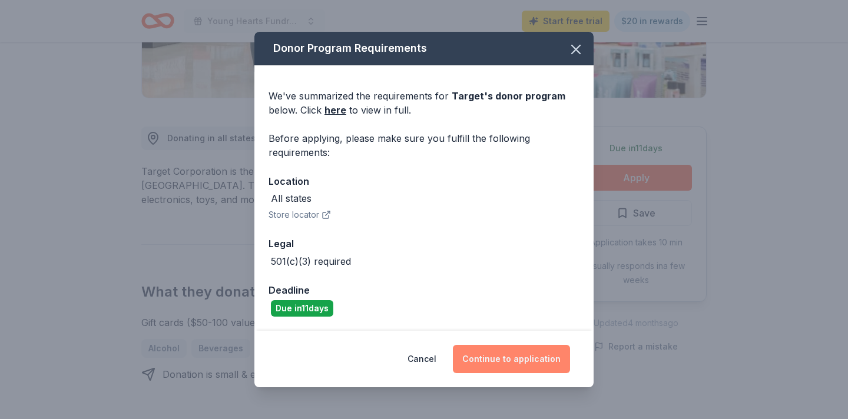
click at [502, 358] on button "Continue to application" at bounding box center [511, 359] width 117 height 28
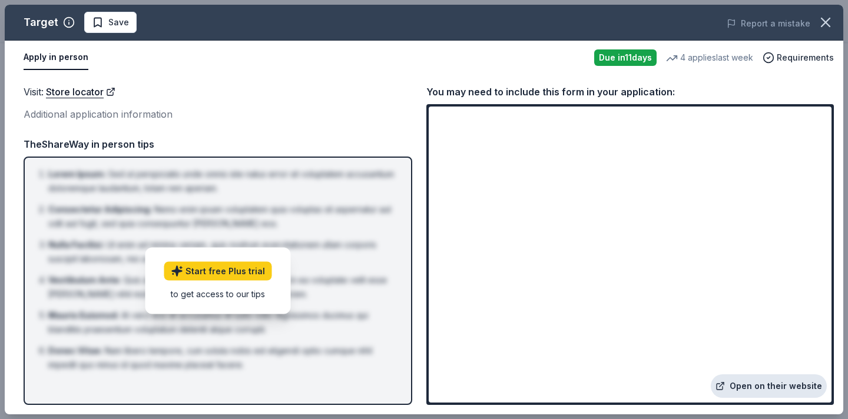
click at [749, 385] on link "Open on their website" at bounding box center [769, 387] width 116 height 24
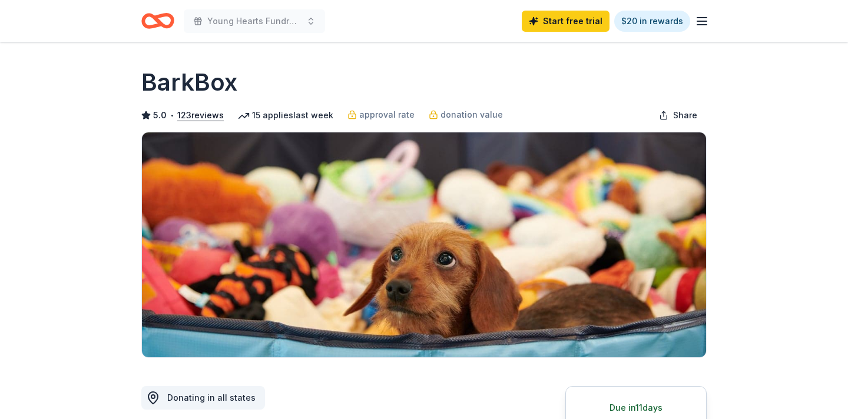
scroll to position [169, 0]
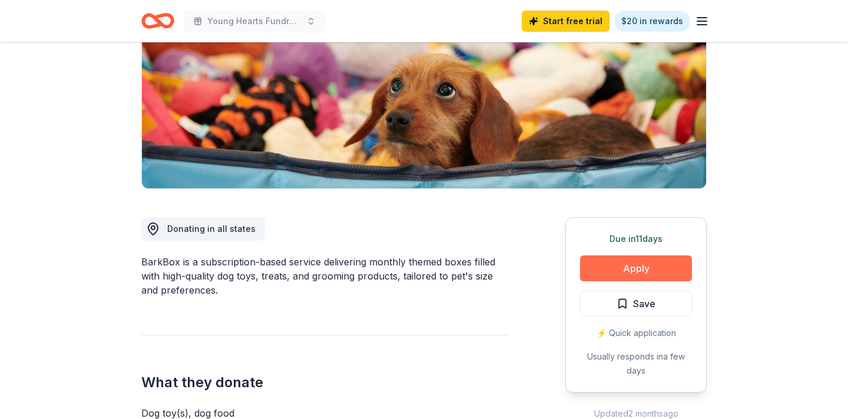
click at [630, 267] on button "Apply" at bounding box center [636, 269] width 112 height 26
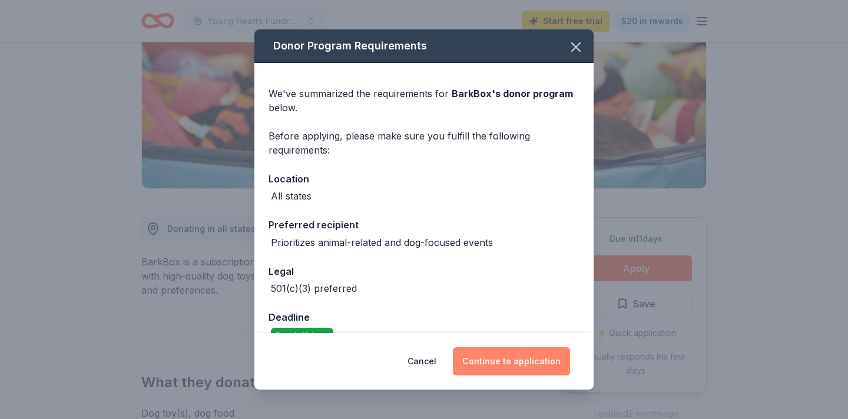
click at [502, 363] on button "Continue to application" at bounding box center [511, 361] width 117 height 28
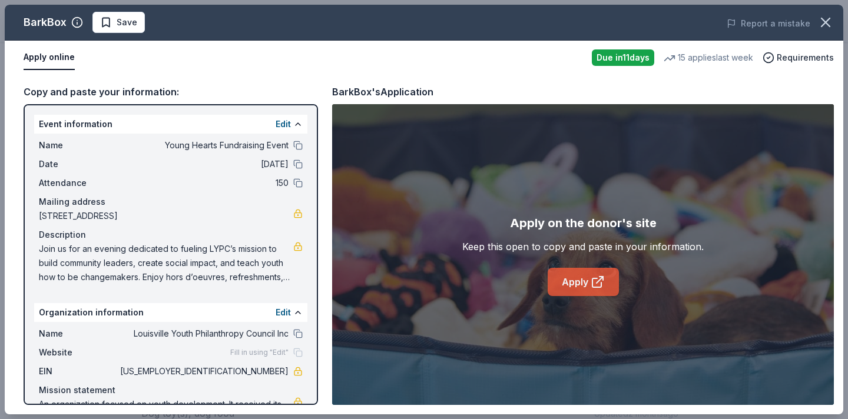
click at [564, 287] on link "Apply" at bounding box center [583, 282] width 71 height 28
